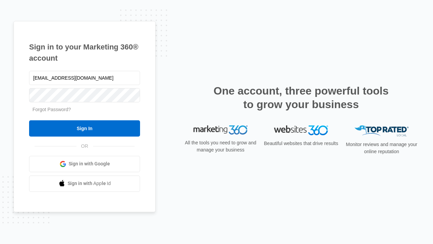
type input "dankie614@gmail.com"
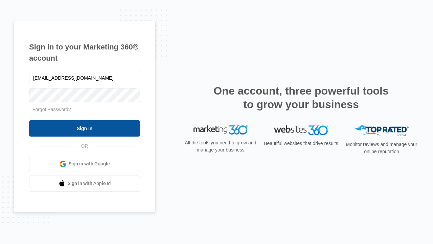
click at [85, 128] on input "Sign In" at bounding box center [84, 128] width 111 height 16
